Goal: Find specific page/section: Find specific page/section

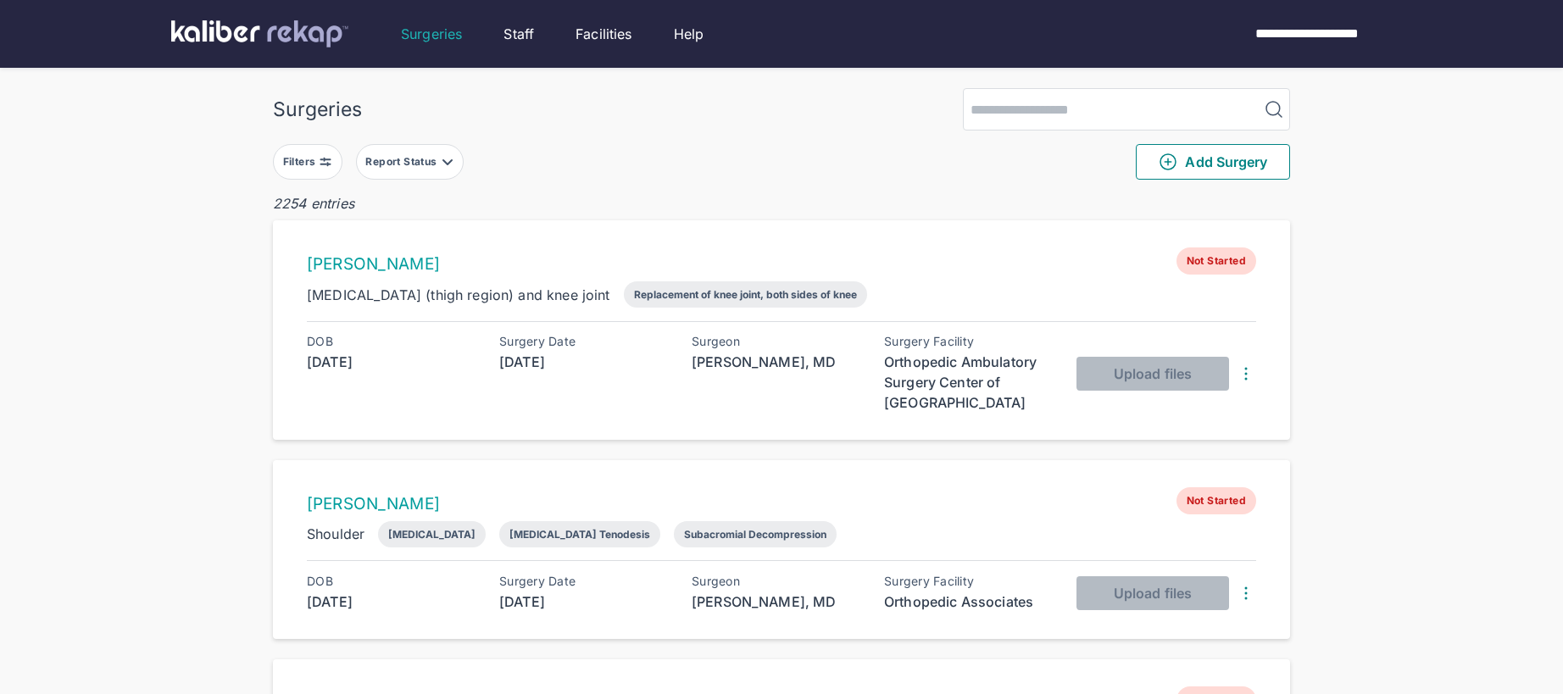
click at [326, 161] on img at bounding box center [326, 162] width 14 height 14
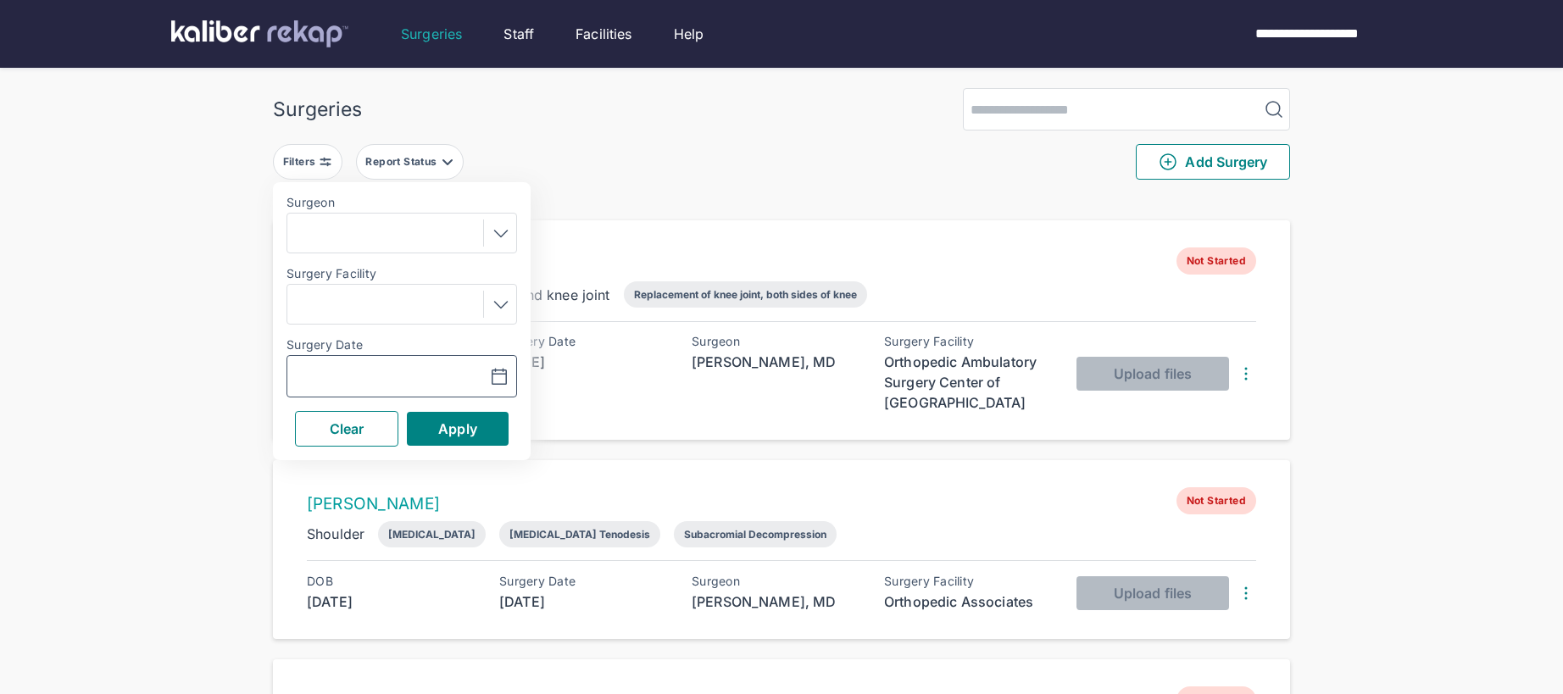
click at [502, 377] on icon "button" at bounding box center [499, 377] width 20 height 20
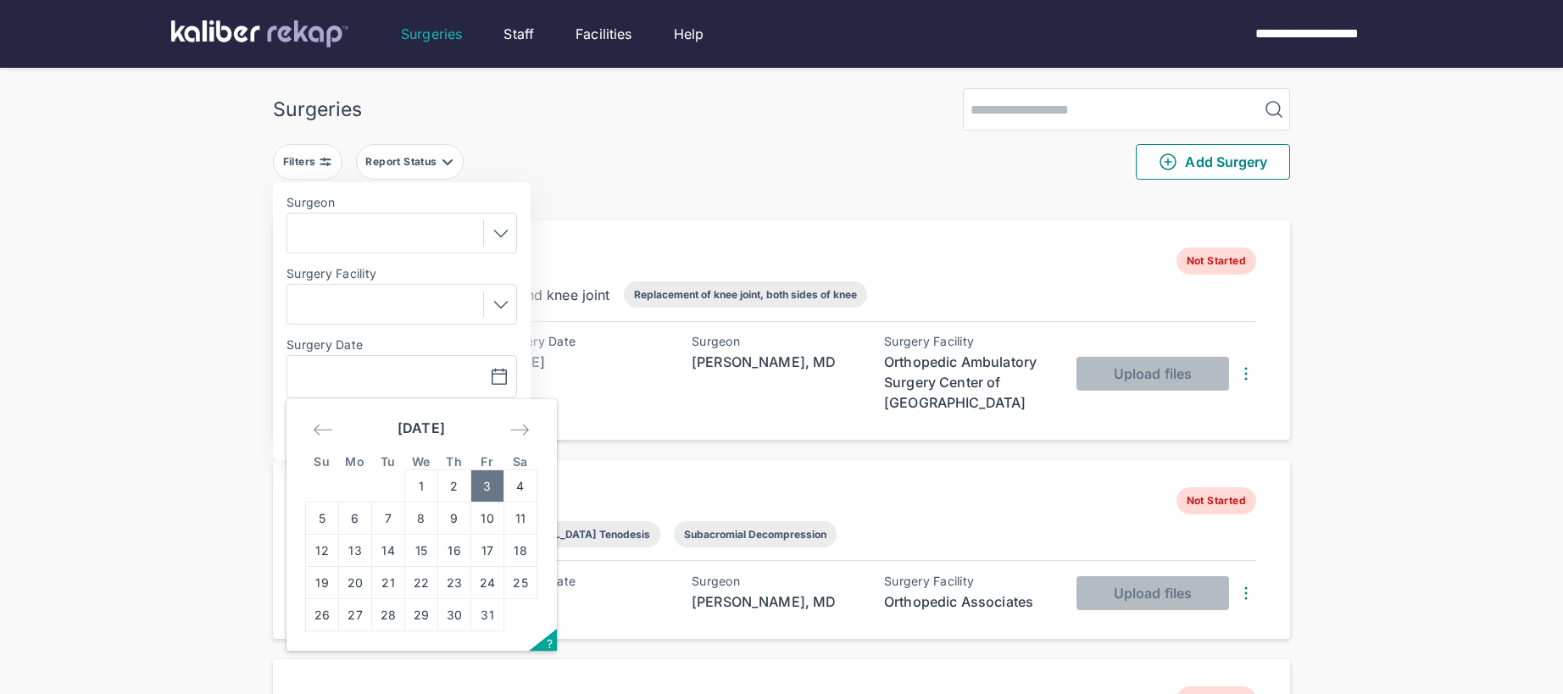
click at [493, 492] on td "3" at bounding box center [487, 486] width 33 height 32
type input "**********"
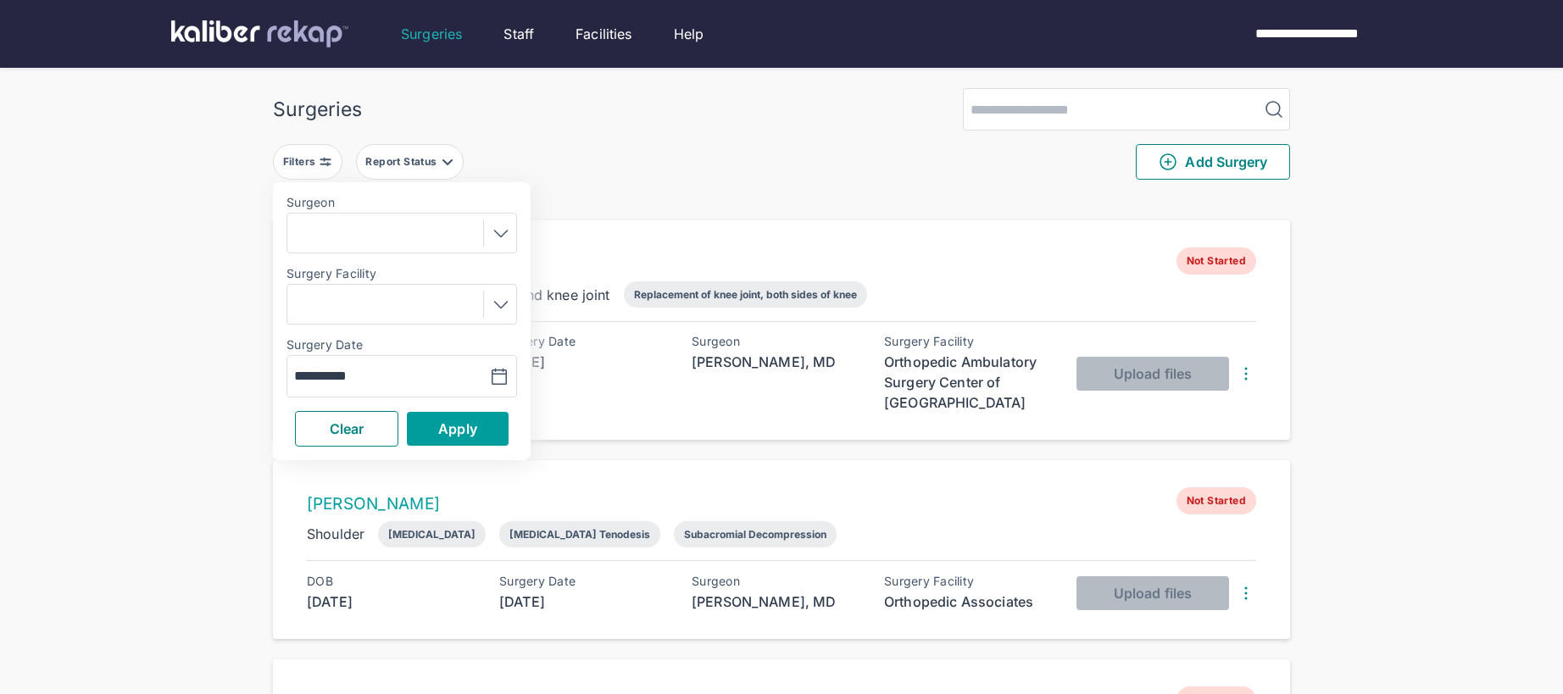
click at [492, 431] on button "Apply" at bounding box center [458, 429] width 102 height 34
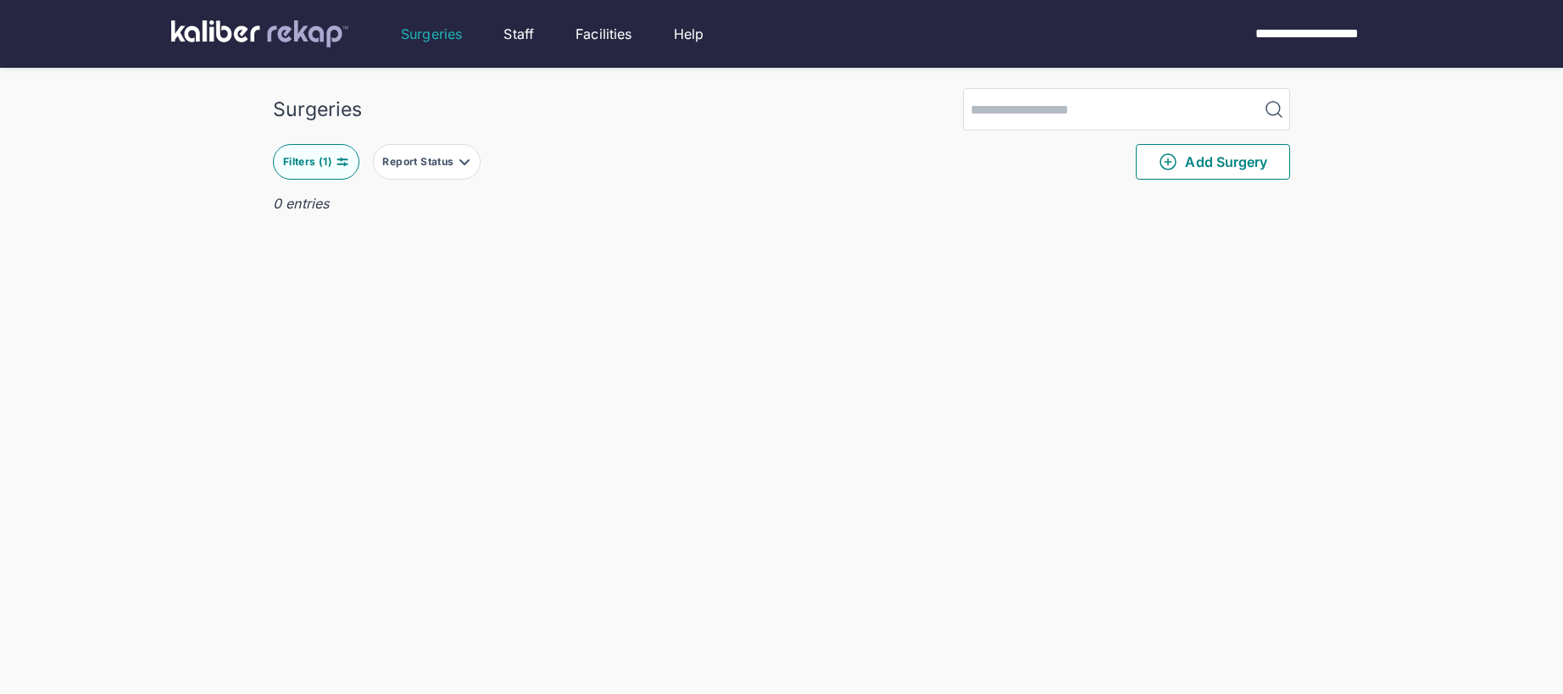
click at [317, 166] on div "Filters ( 1 )" at bounding box center [309, 162] width 53 height 14
